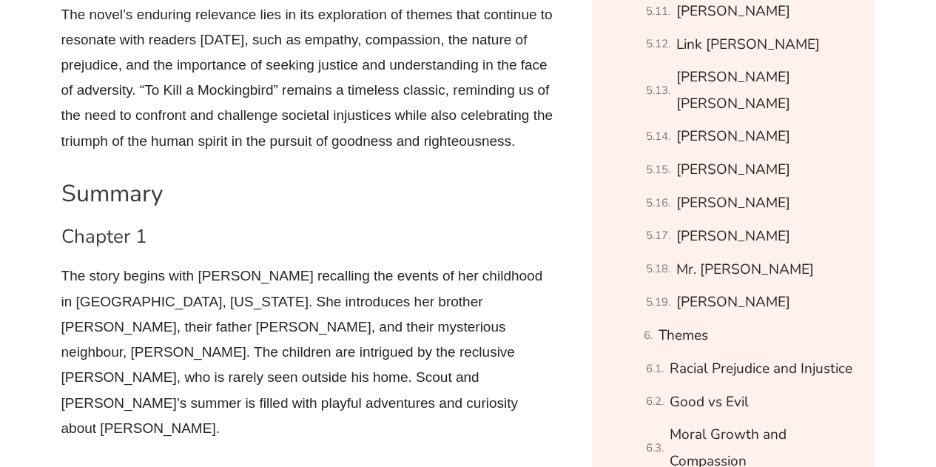
scroll to position [2522, 0]
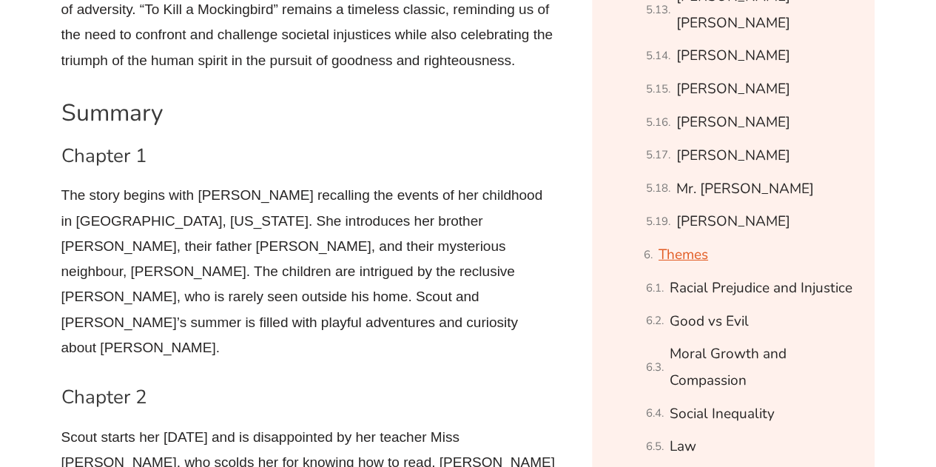
click at [688, 242] on link "Themes" at bounding box center [683, 255] width 50 height 26
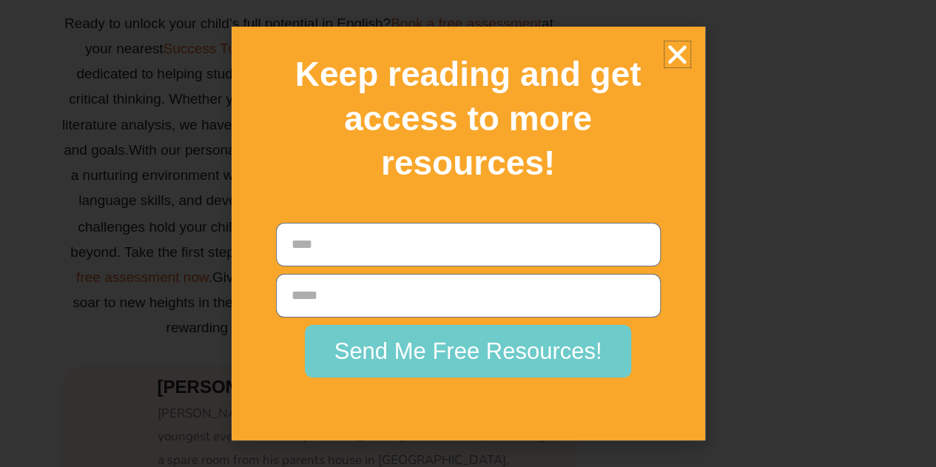
scroll to position [35031, 0]
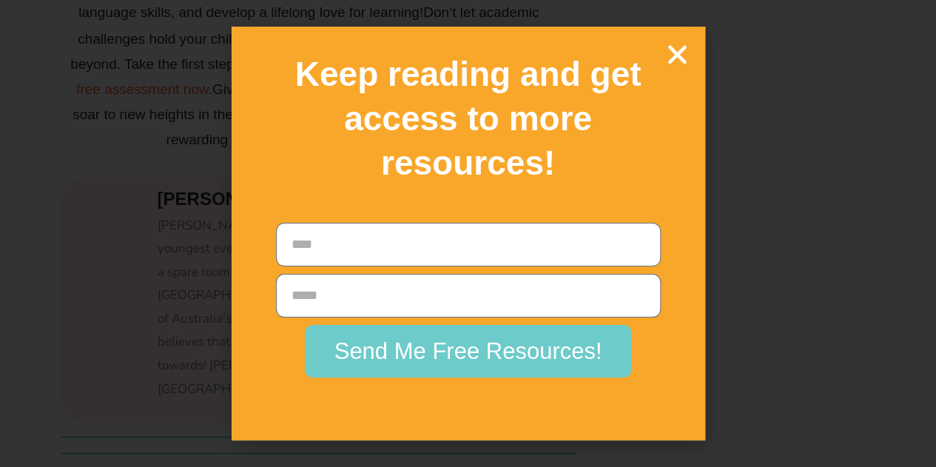
click at [672, 58] on icon "Close" at bounding box center [677, 54] width 26 height 26
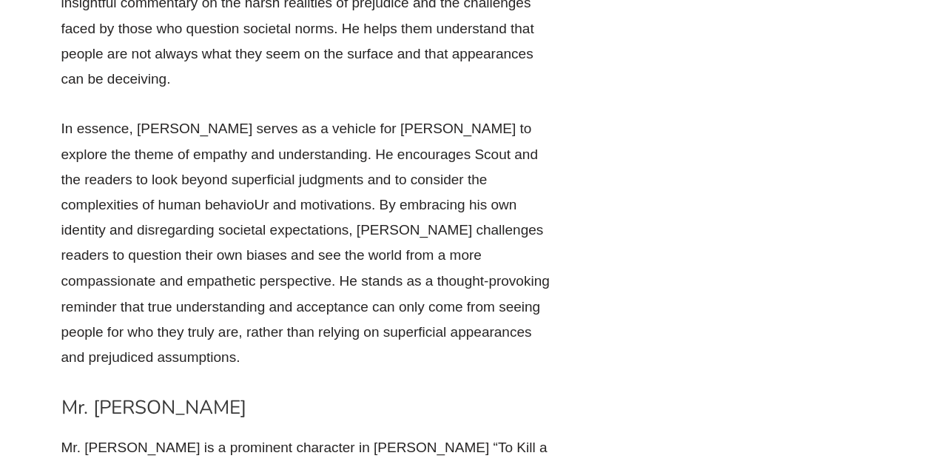
scroll to position [23629, 0]
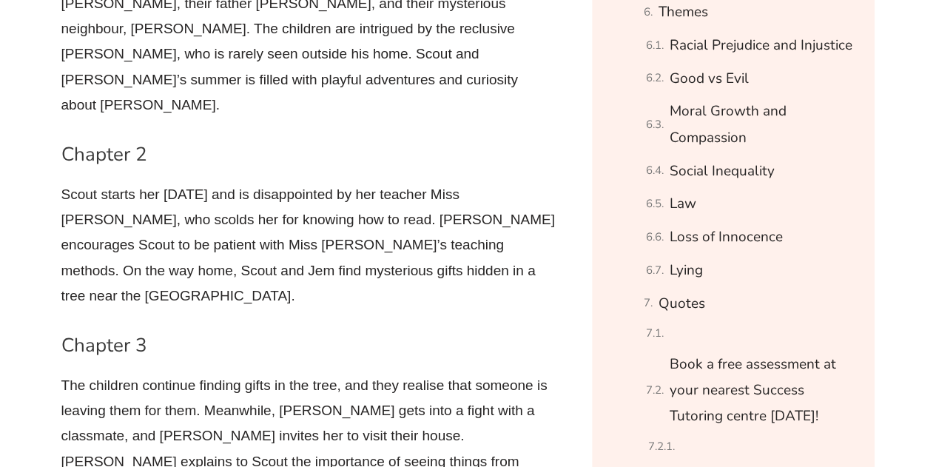
scroll to position [2683, 0]
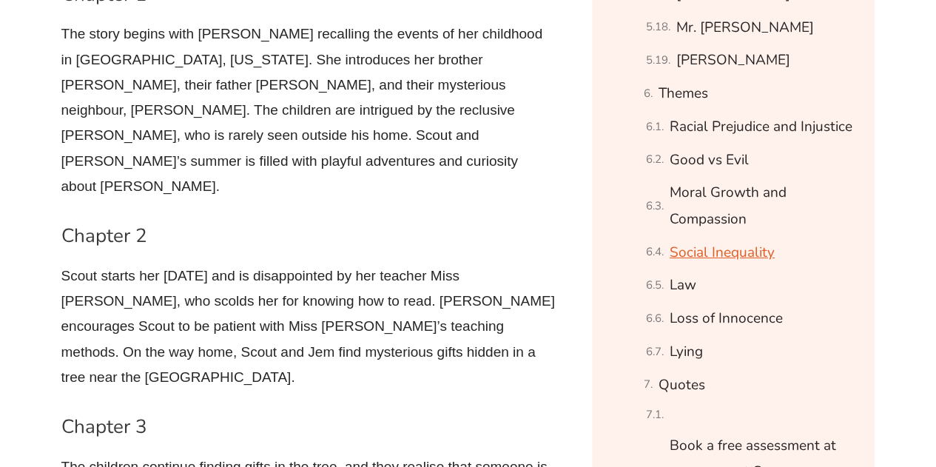
click at [713, 240] on link "Social Inequality" at bounding box center [721, 253] width 105 height 26
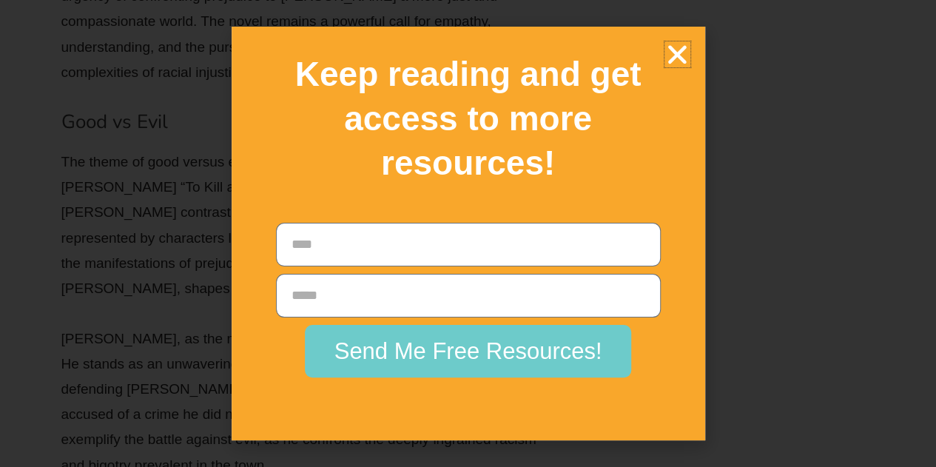
scroll to position [27070, 0]
click at [675, 47] on icon "Close" at bounding box center [677, 54] width 26 height 26
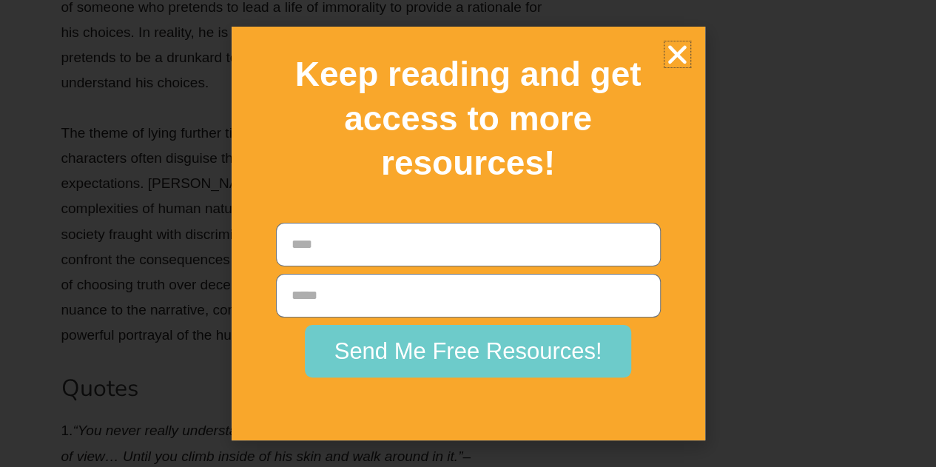
scroll to position [35031, 0]
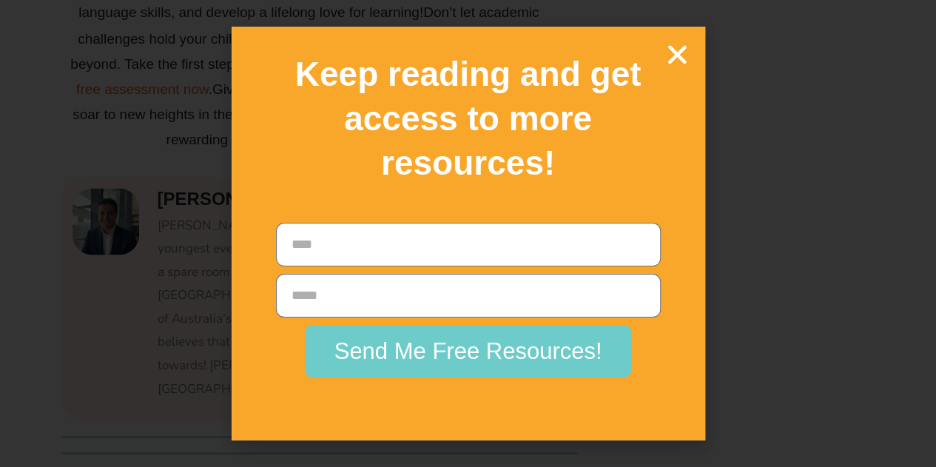
click at [675, 53] on icon "Close" at bounding box center [677, 54] width 26 height 26
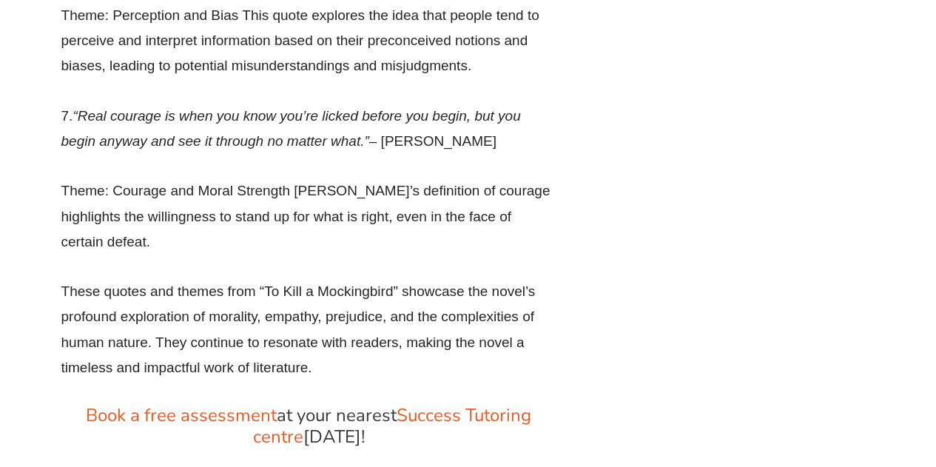
scroll to position [34362, 0]
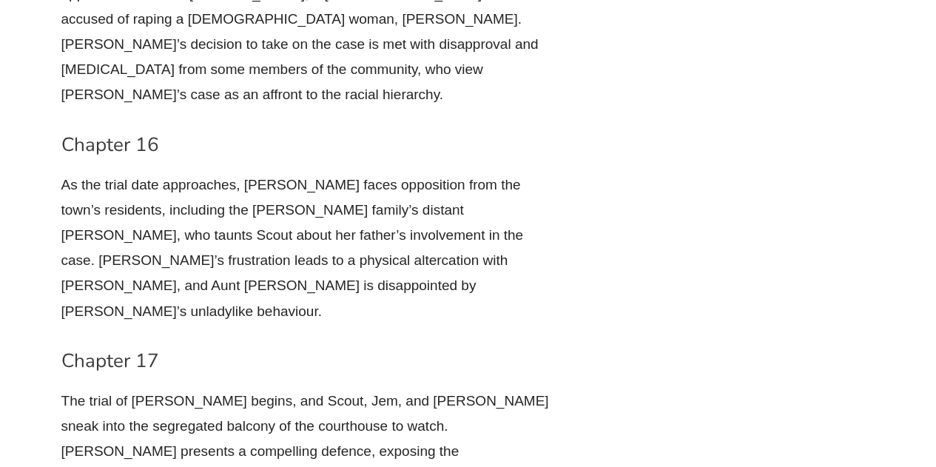
scroll to position [0, 0]
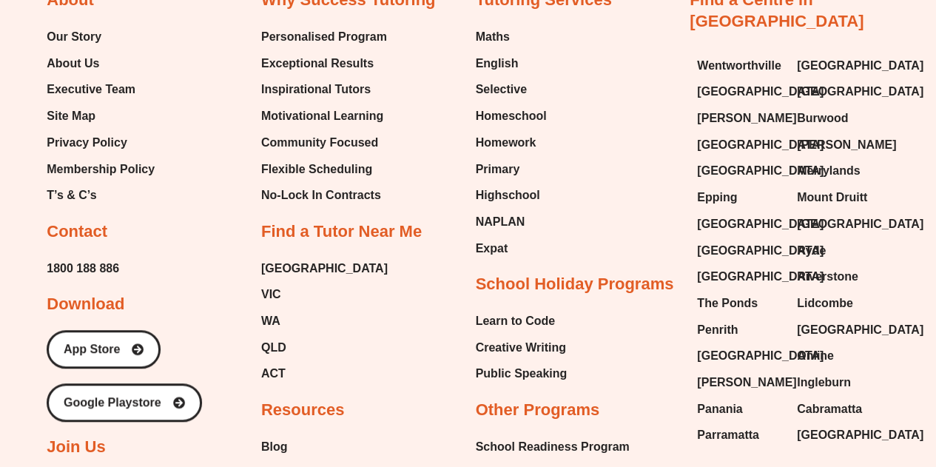
scroll to position [3177, 0]
